Goal: Transaction & Acquisition: Subscribe to service/newsletter

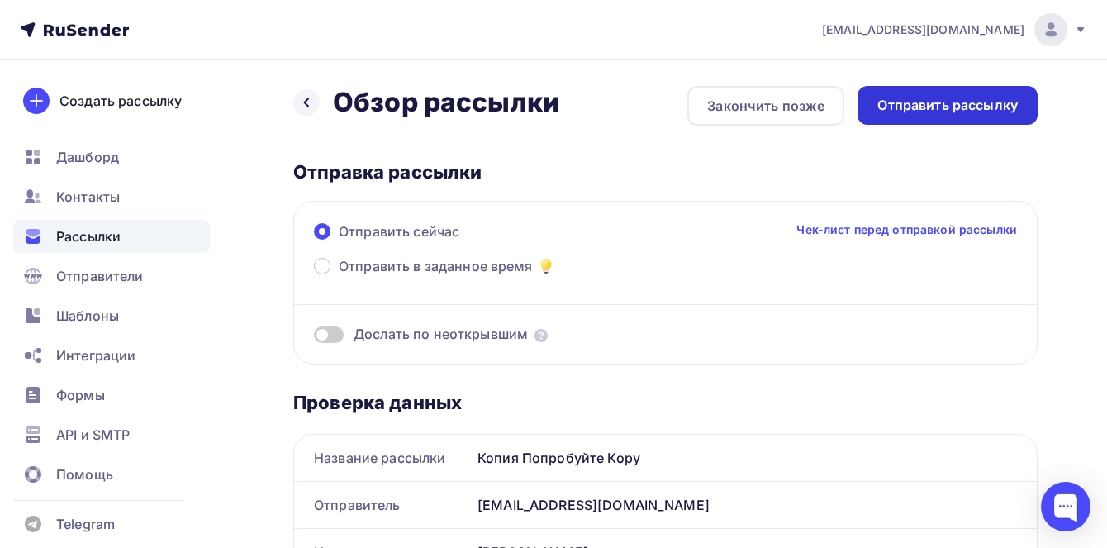
click at [920, 115] on div "Отправить рассылку" at bounding box center [947, 105] width 180 height 39
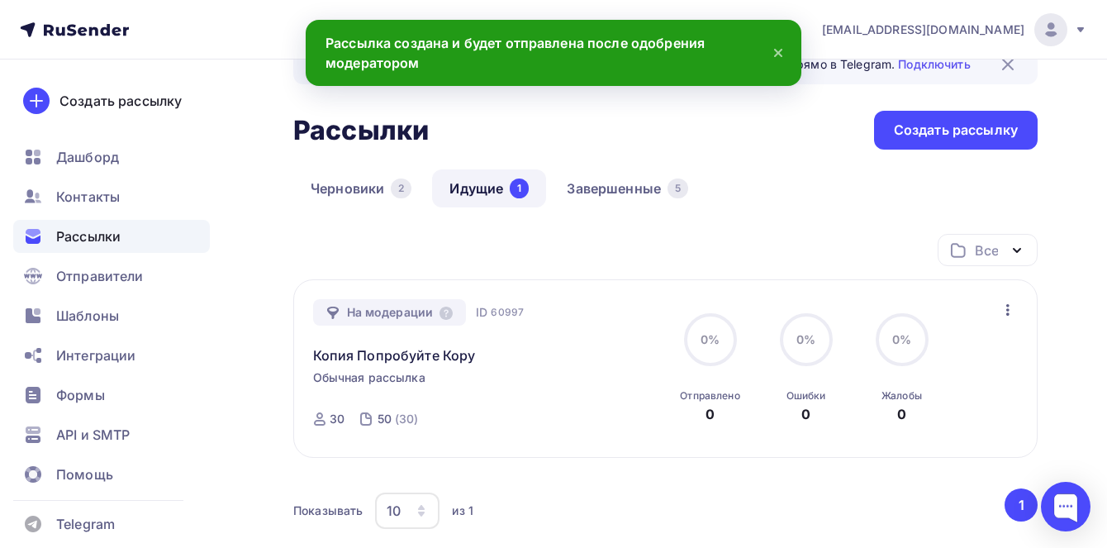
scroll to position [78, 0]
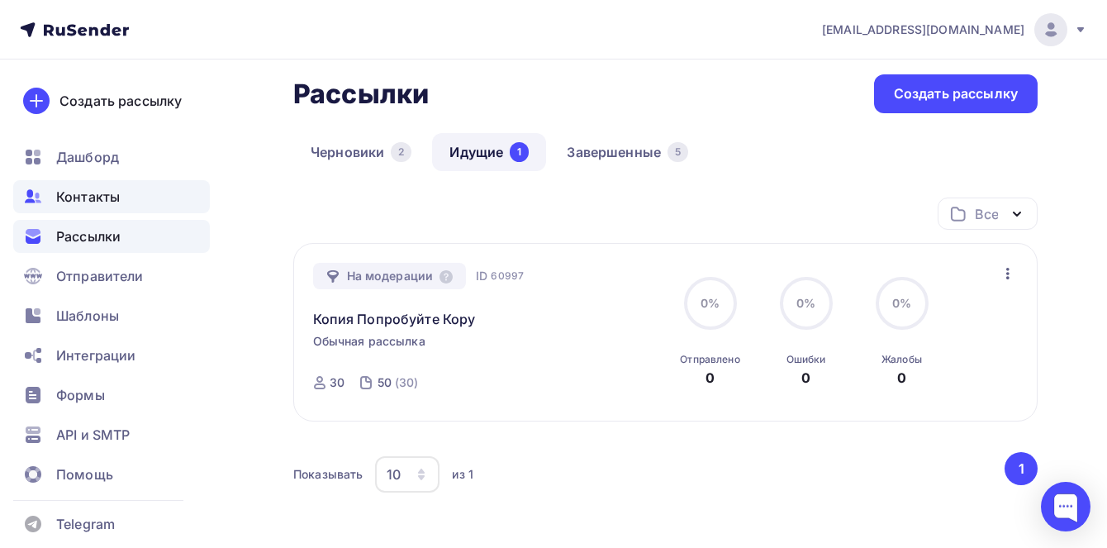
click at [80, 201] on span "Контакты" at bounding box center [88, 197] width 64 height 20
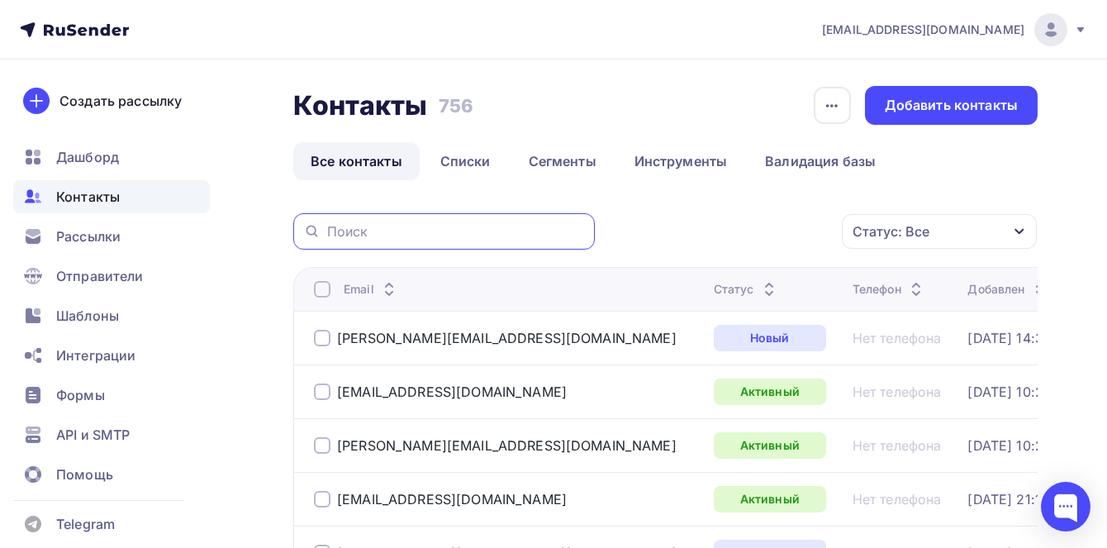
click at [482, 226] on input "text" at bounding box center [456, 231] width 258 height 18
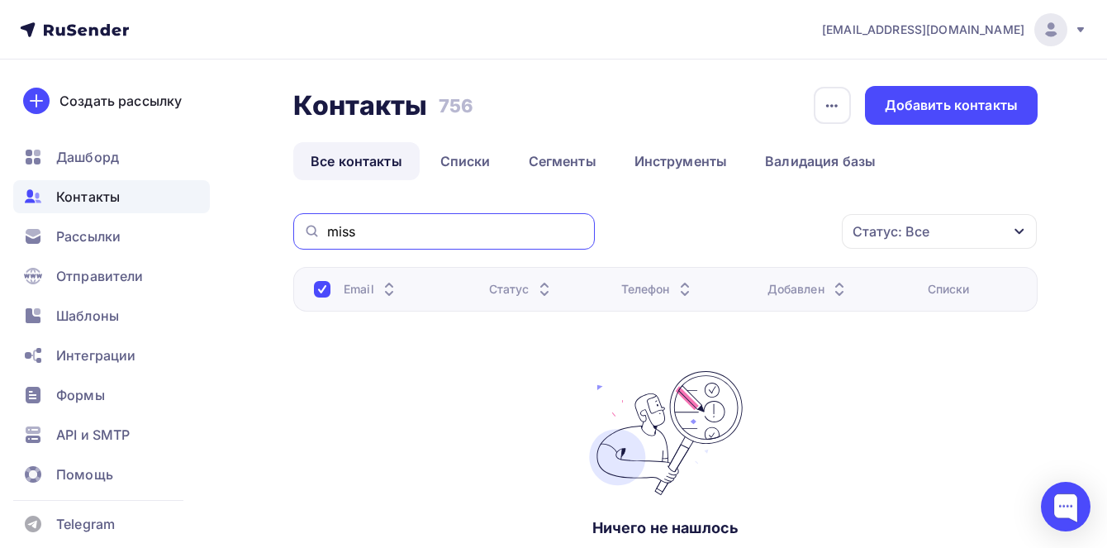
click at [464, 228] on input "miss" at bounding box center [456, 231] width 258 height 18
type input "m"
click at [529, 18] on nav "osobin04@ya.ru Аккаунт Тарифы Выйти Создать рассылку Дашборд Контакты Рассылки …" at bounding box center [553, 29] width 1107 height 59
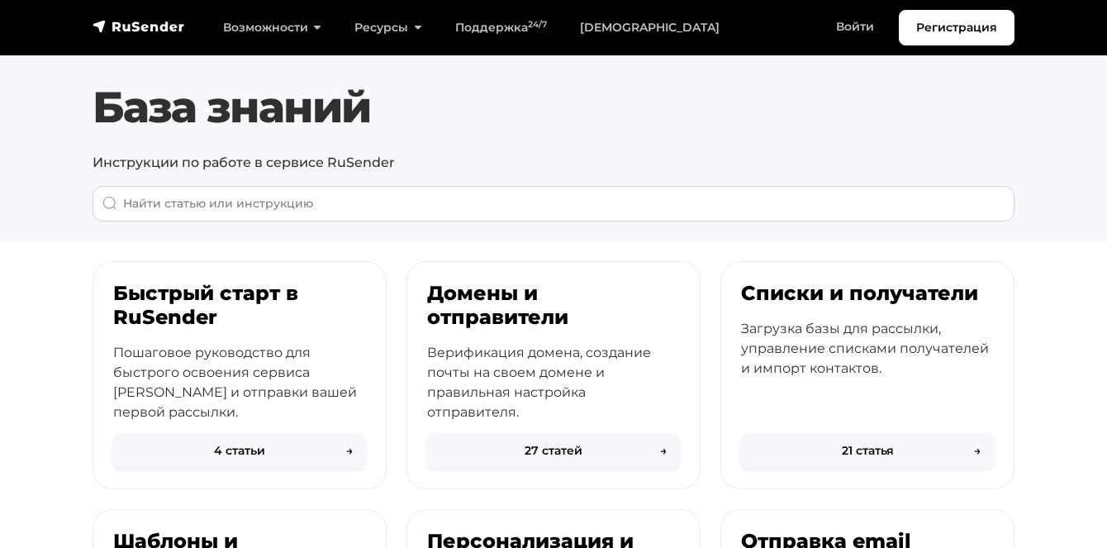
scroll to position [798, 0]
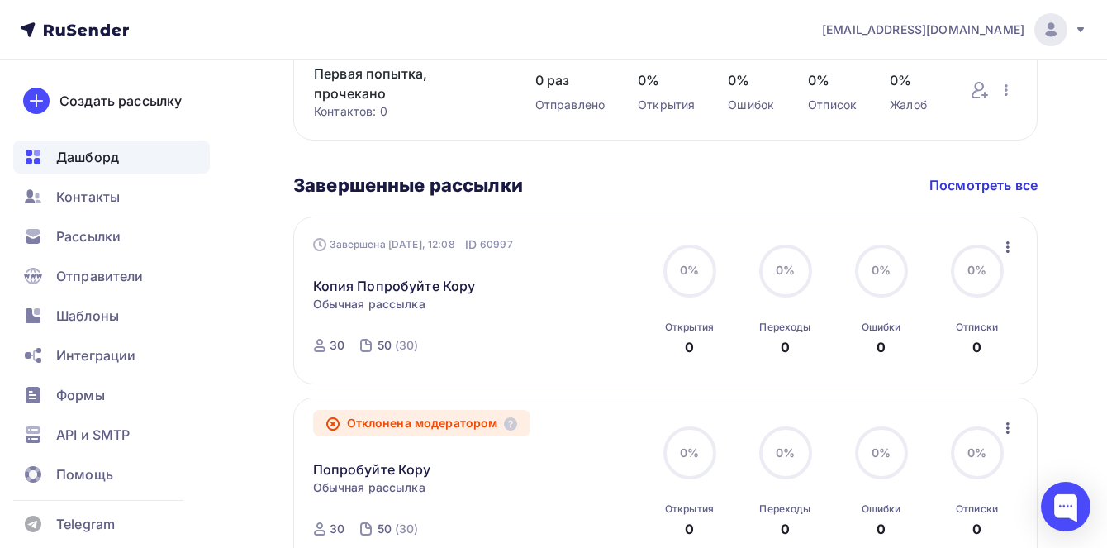
scroll to position [761, 0]
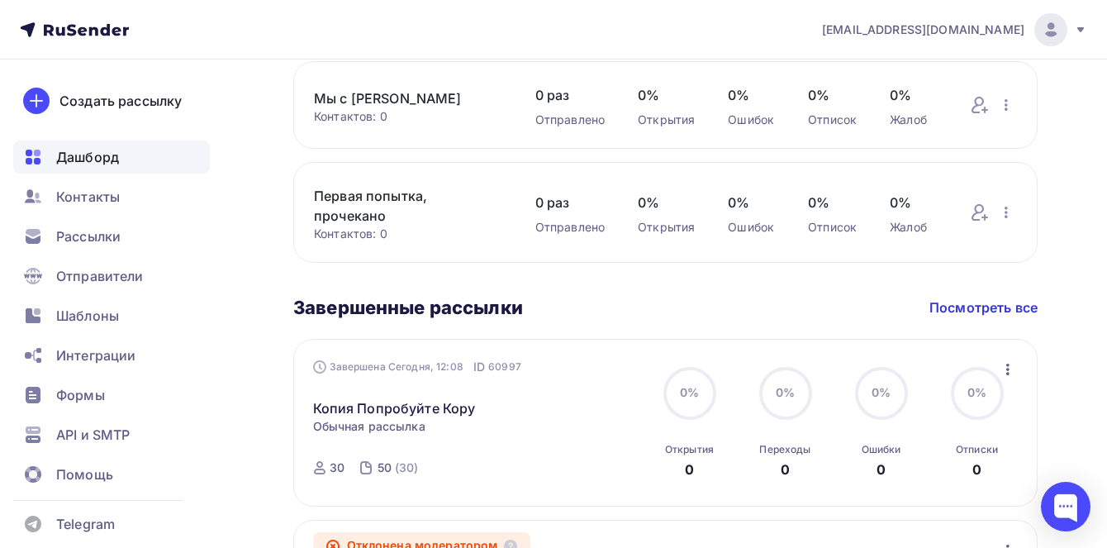
scroll to position [804, 0]
